Goal: Task Accomplishment & Management: Manage account settings

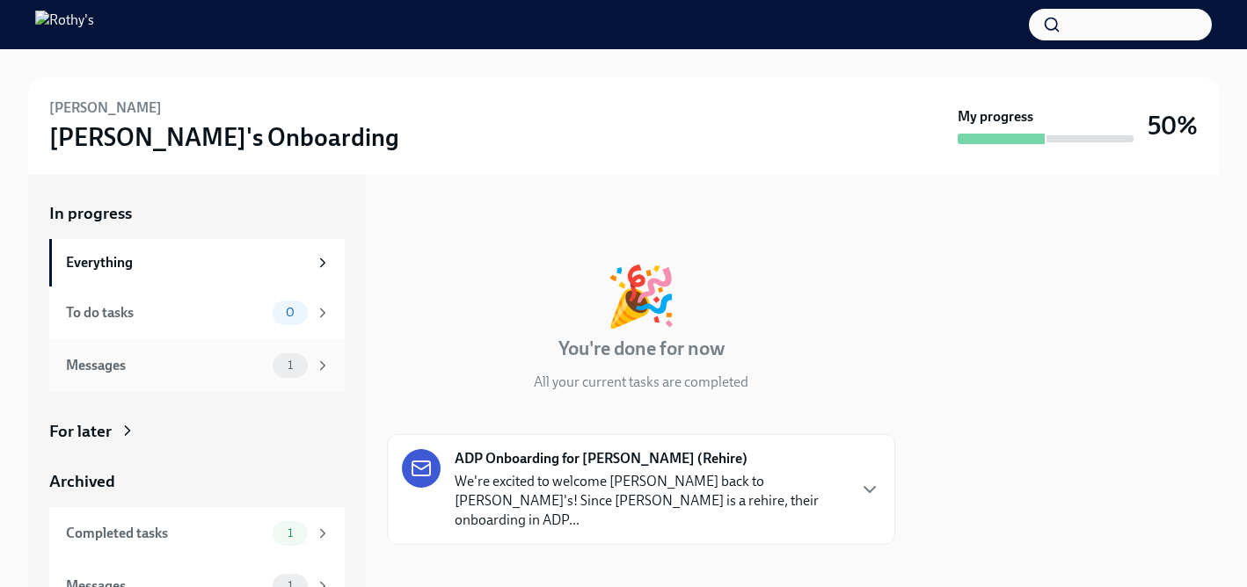
click at [321, 365] on icon at bounding box center [323, 365] width 4 height 8
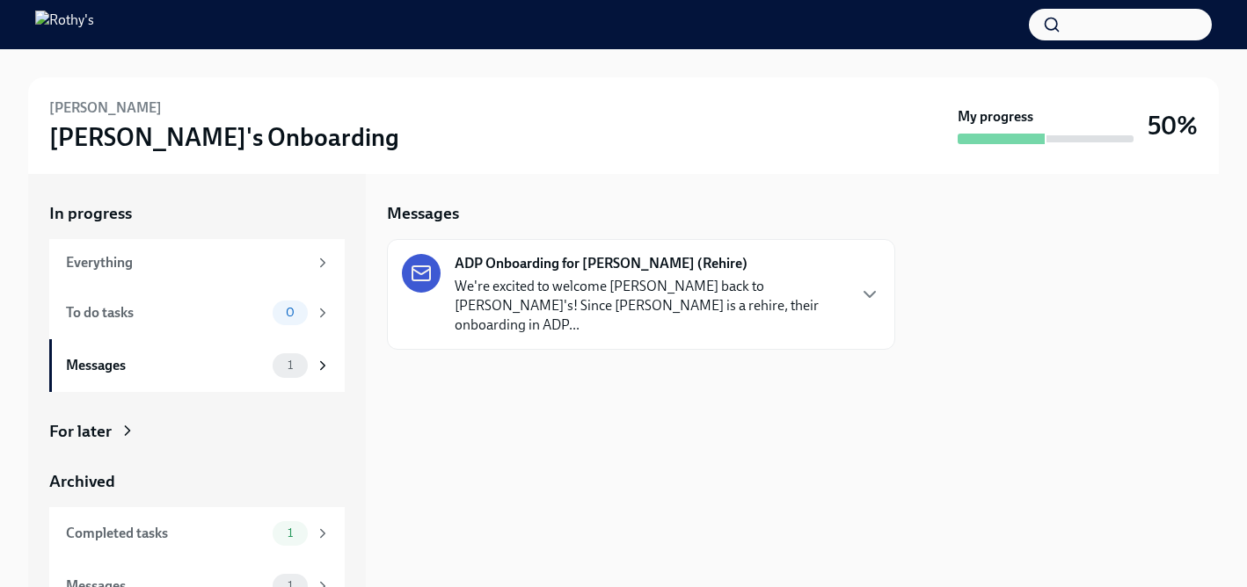
click at [745, 273] on div "ADP Onboarding for [PERSON_NAME] (Rehire) We're excited to welcome [PERSON_NAME…" at bounding box center [650, 294] width 390 height 81
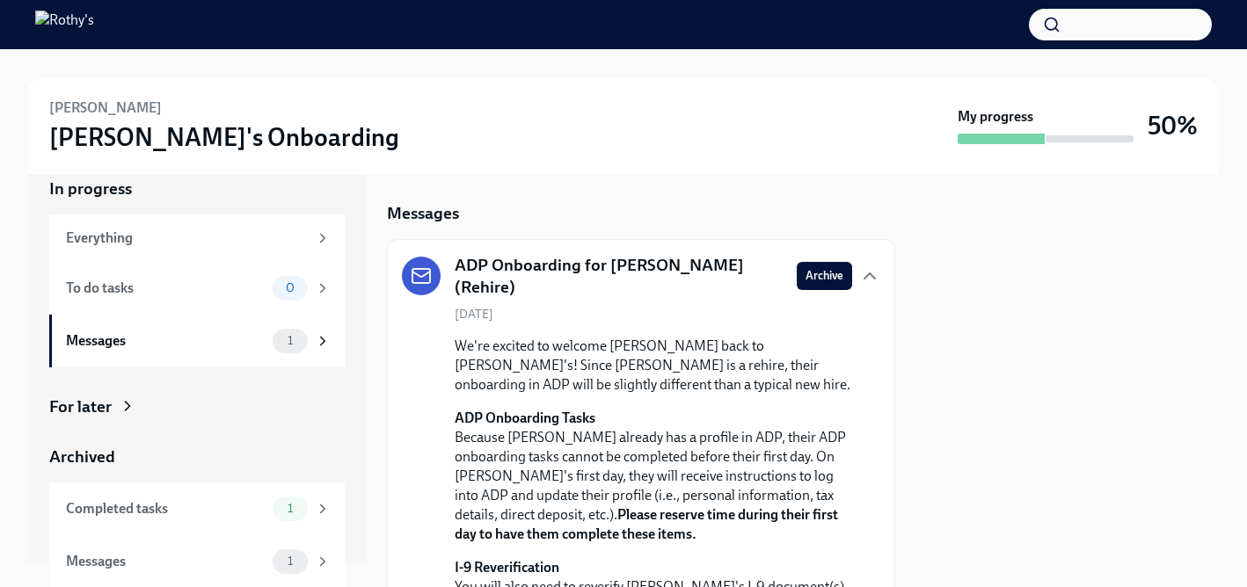
scroll to position [26, 0]
click at [224, 567] on div "Messages" at bounding box center [166, 560] width 200 height 19
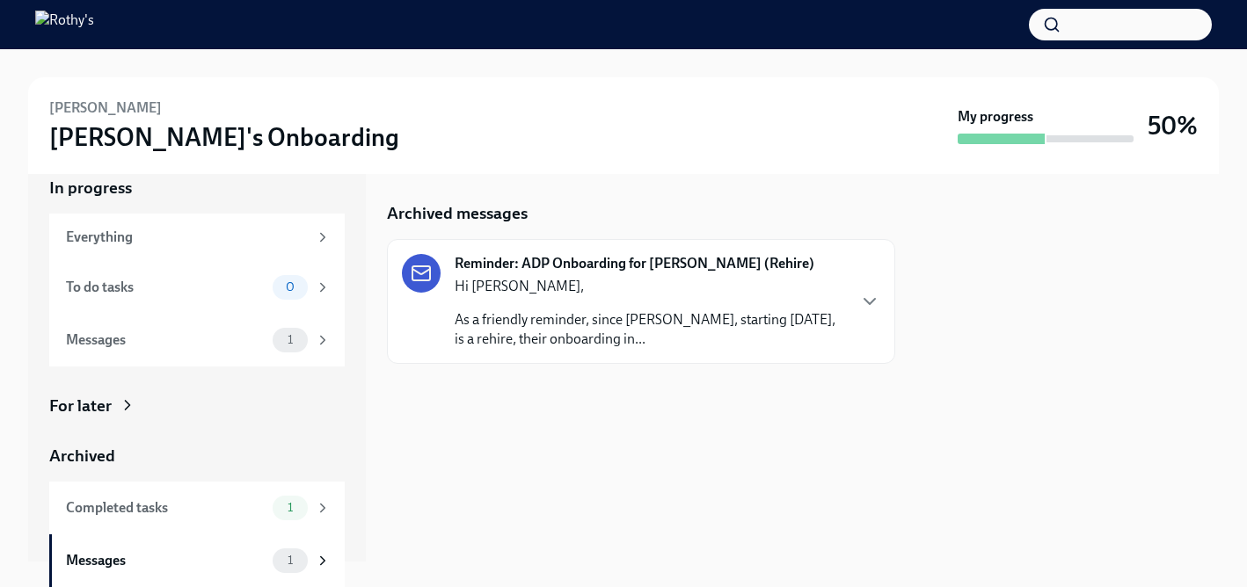
click at [574, 306] on div "Hi [PERSON_NAME], As a friendly reminder, since [PERSON_NAME], starting [DATE],…" at bounding box center [650, 313] width 390 height 72
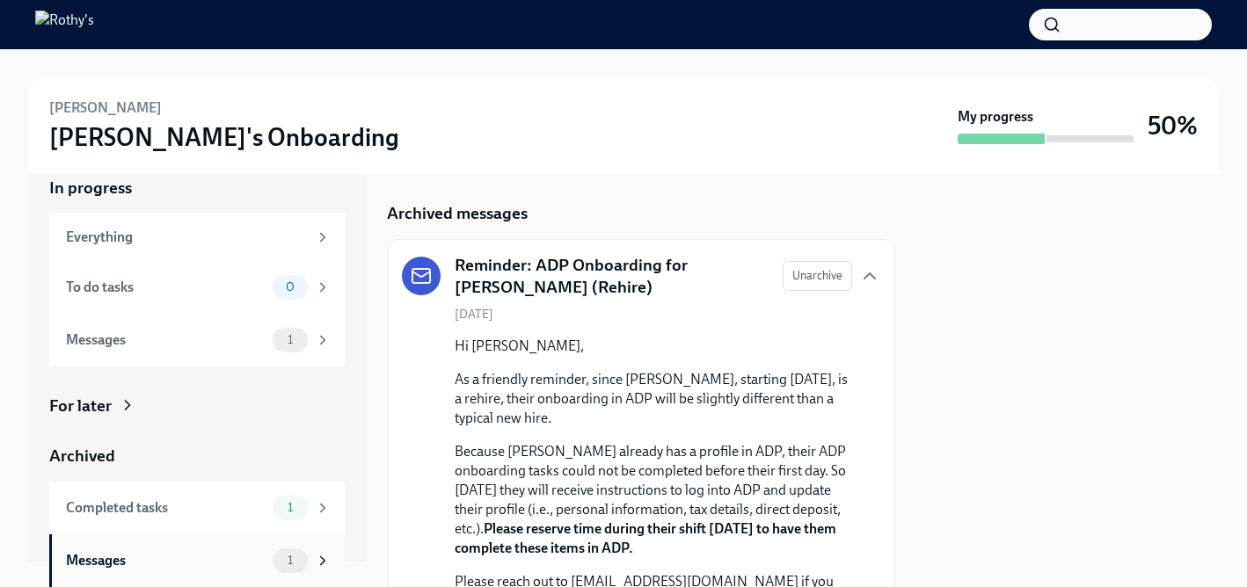
click at [225, 571] on div "Messages 1" at bounding box center [198, 561] width 265 height 25
click at [225, 511] on div "Completed tasks" at bounding box center [166, 508] width 200 height 19
